Goal: Task Accomplishment & Management: Manage account settings

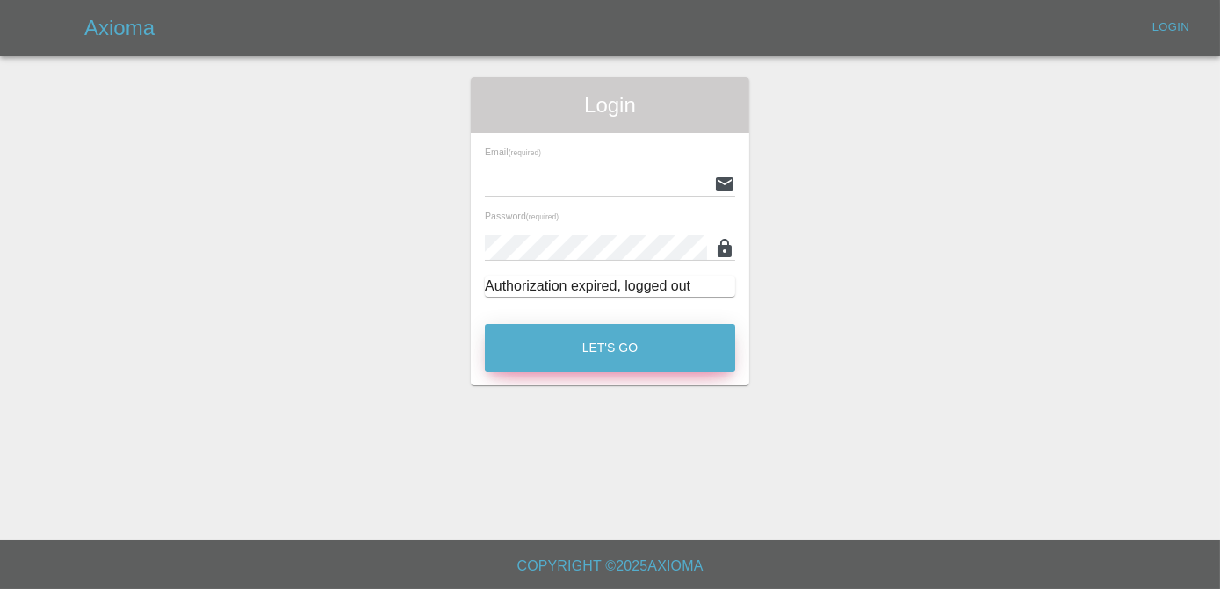
type input "[PERSON_NAME][EMAIL_ADDRESS][DOMAIN_NAME]"
click at [578, 351] on button "Let's Go" at bounding box center [610, 348] width 250 height 48
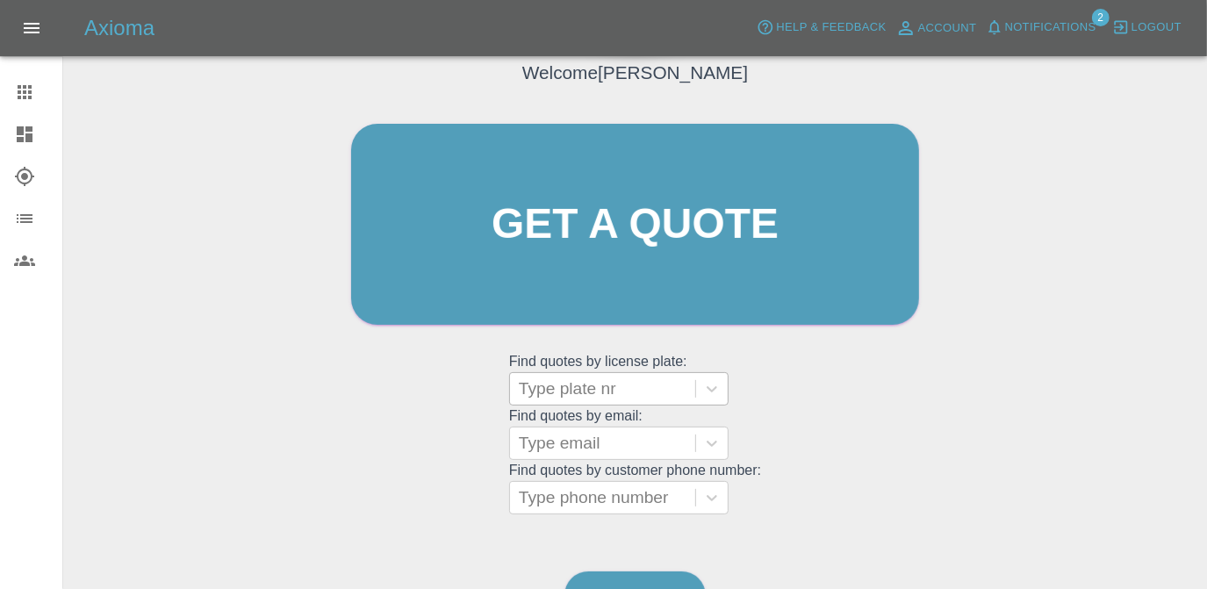
scroll to position [153, 0]
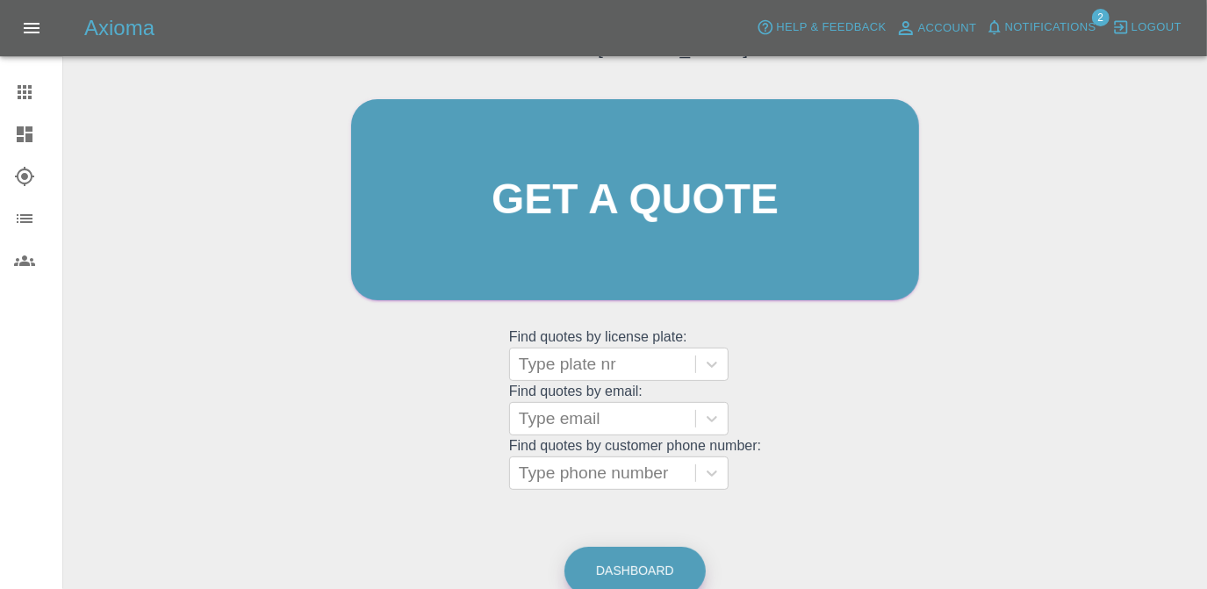
click at [645, 561] on link "Dashboard" at bounding box center [635, 571] width 141 height 48
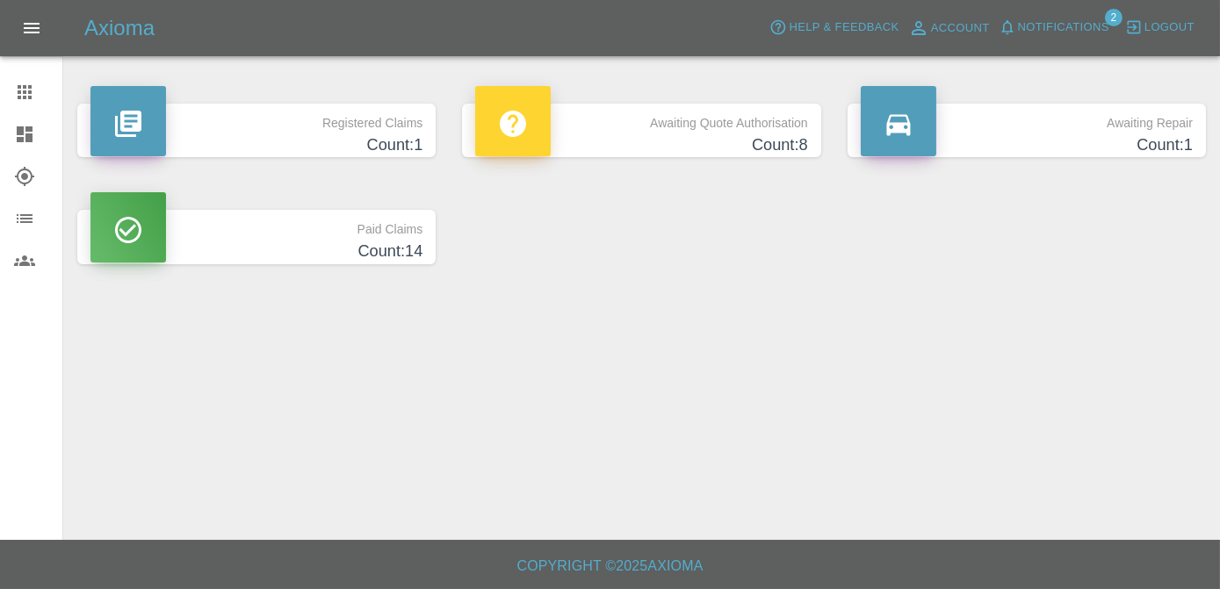
click at [400, 121] on p "Registered Claims" at bounding box center [256, 119] width 332 height 30
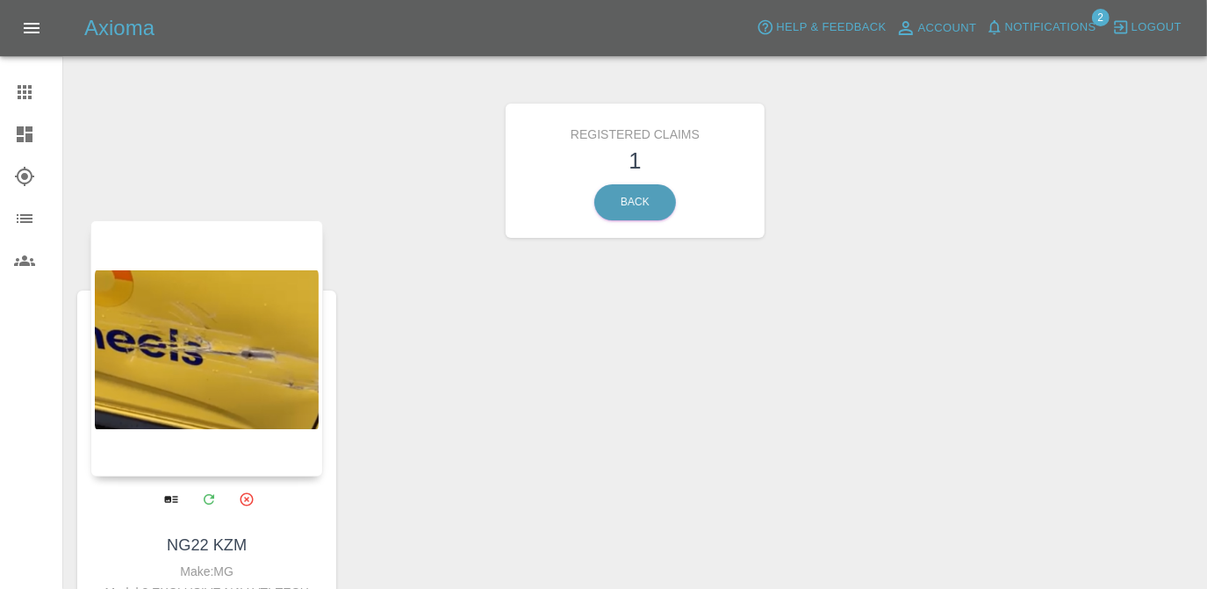
click at [277, 385] on div at bounding box center [206, 348] width 233 height 256
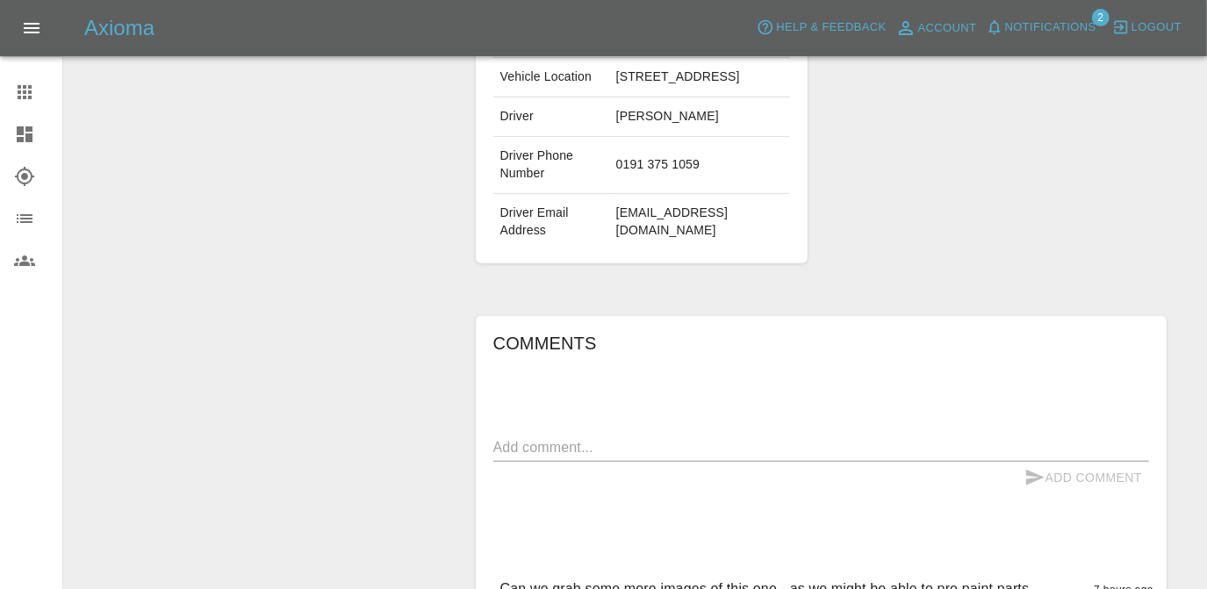
scroll to position [638, 0]
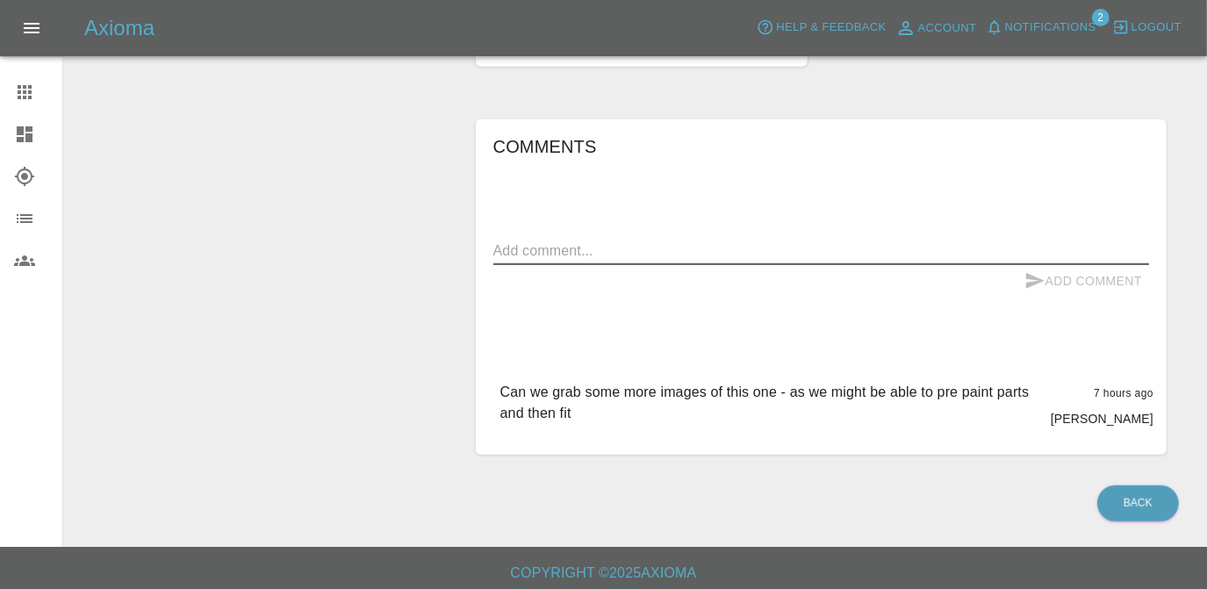
click at [586, 253] on textarea at bounding box center [822, 251] width 656 height 20
type textarea "Hi will get some more [DATE] for this one"
click at [1046, 282] on icon "submit" at bounding box center [1035, 280] width 21 height 21
